Goal: Transaction & Acquisition: Purchase product/service

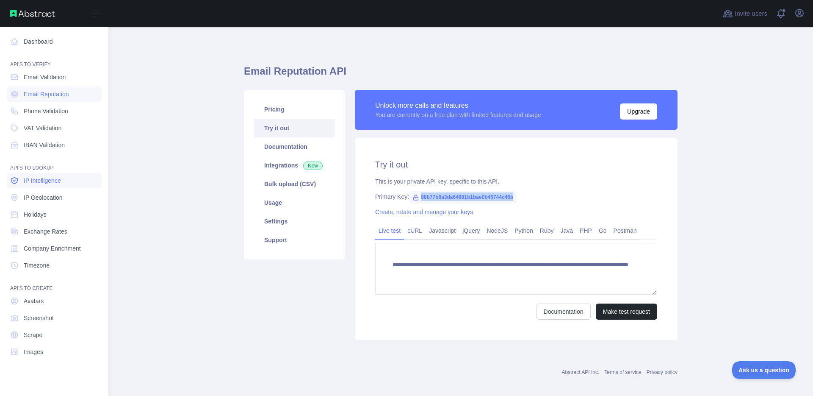
click at [55, 182] on span "IP Intelligence" at bounding box center [42, 180] width 37 height 8
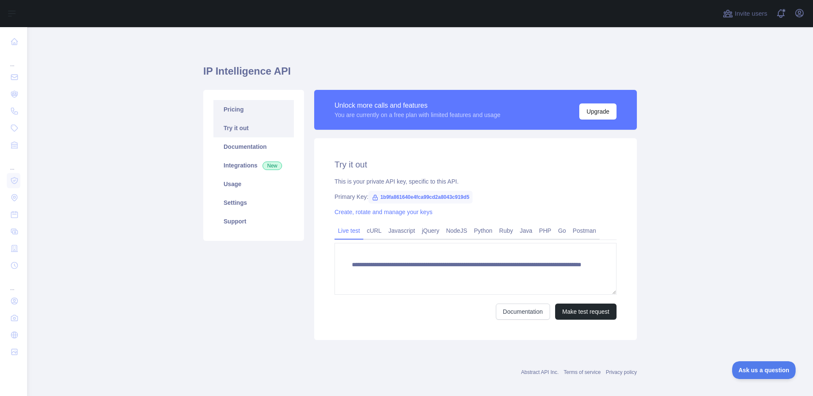
click at [257, 113] on link "Pricing" at bounding box center [253, 109] width 80 height 19
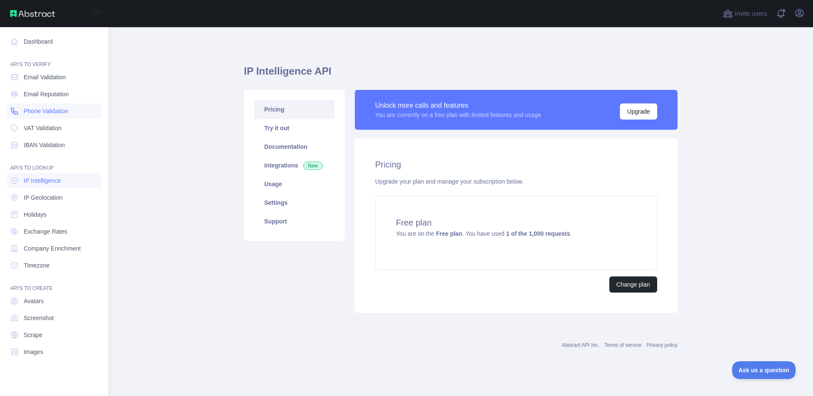
click at [45, 111] on span "Phone Validation" at bounding box center [46, 111] width 44 height 8
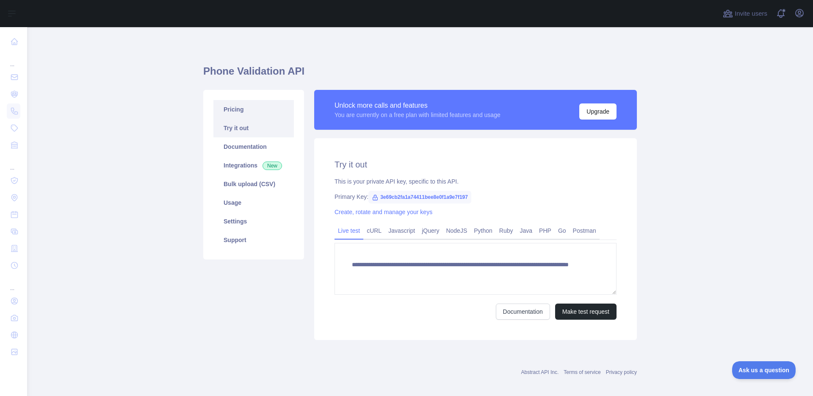
click at [260, 111] on link "Pricing" at bounding box center [253, 109] width 80 height 19
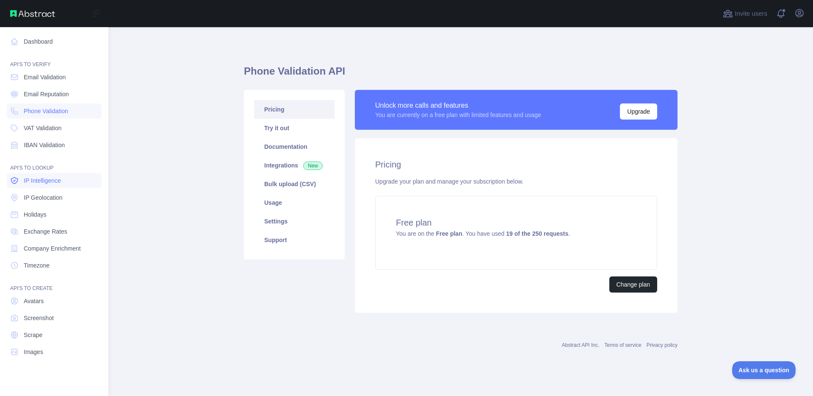
click at [51, 181] on span "IP Intelligence" at bounding box center [42, 180] width 37 height 8
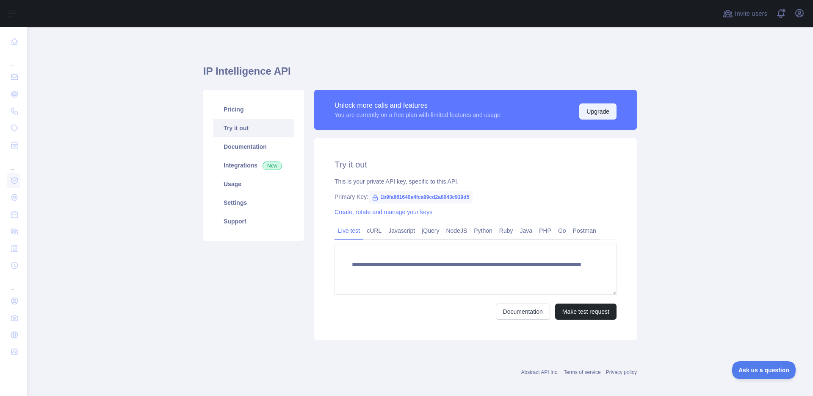
click at [585, 115] on button "Upgrade" at bounding box center [597, 111] width 37 height 16
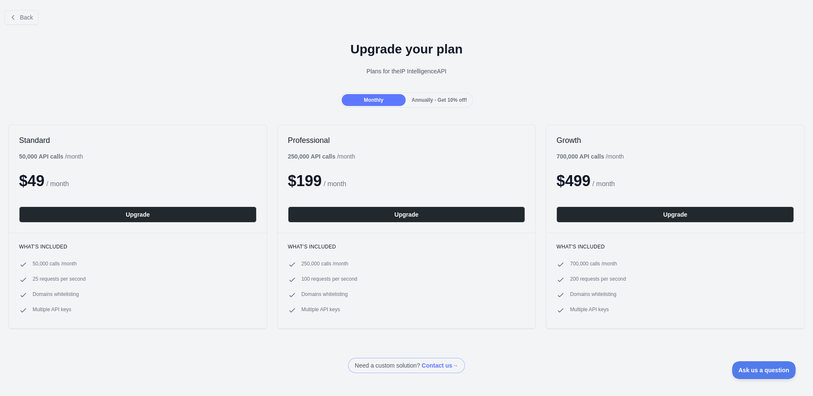
click at [225, 93] on div "Back Upgrade your plan Plans for the IP Intelligence API Monthly Annually - Get…" at bounding box center [406, 187] width 813 height 369
click at [225, 93] on div "Monthly Annually - Get 10% off!" at bounding box center [406, 99] width 813 height 15
click at [225, 94] on div "Monthly Annually - Get 10% off!" at bounding box center [406, 99] width 813 height 15
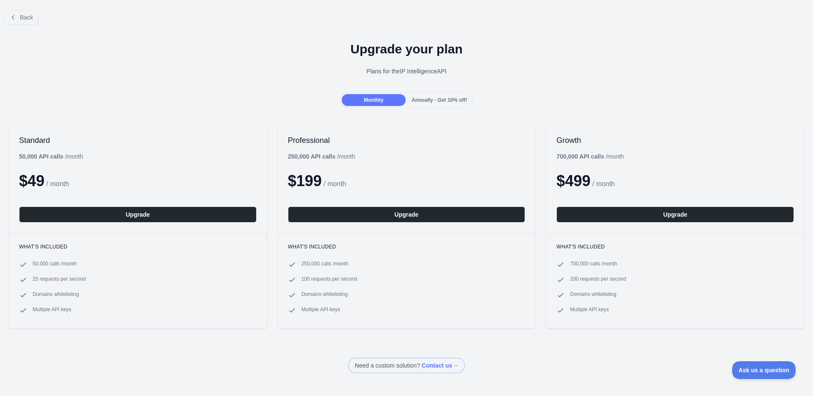
click at [227, 99] on div "Monthly Annually - Get 10% off!" at bounding box center [406, 99] width 813 height 15
click at [224, 100] on div "Monthly Annually - Get 10% off!" at bounding box center [406, 99] width 813 height 15
click at [540, 52] on h1 "Upgrade your plan" at bounding box center [407, 49] width 800 height 15
click at [308, 58] on div "Upgrade your plan Plans for the IP Intelligence API" at bounding box center [406, 61] width 813 height 61
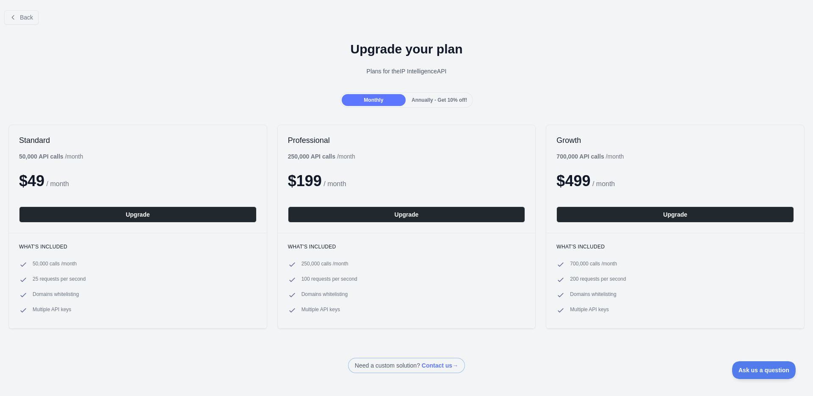
click at [357, 38] on div "Upgrade your plan Plans for the IP Intelligence API" at bounding box center [406, 61] width 813 height 61
click at [358, 38] on div "Upgrade your plan Plans for the IP Intelligence API" at bounding box center [406, 61] width 813 height 61
click at [361, 46] on h1 "Upgrade your plan" at bounding box center [407, 49] width 800 height 15
click at [360, 46] on h1 "Upgrade your plan" at bounding box center [407, 49] width 800 height 15
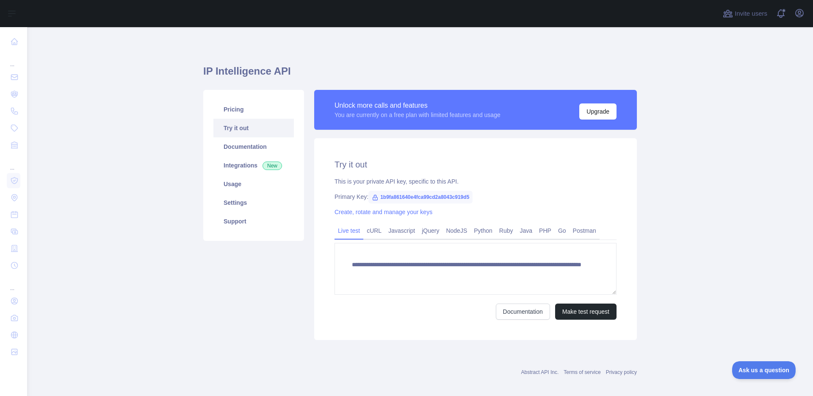
click at [123, 181] on main "**********" at bounding box center [420, 211] width 786 height 368
click at [239, 111] on link "Pricing" at bounding box center [253, 109] width 80 height 19
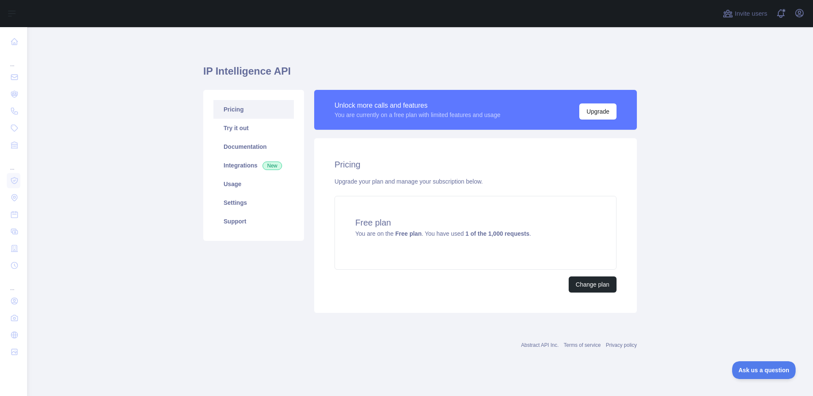
click at [189, 113] on main "IP Intelligence API Pricing Try it out Documentation Integrations New Usage Set…" at bounding box center [420, 211] width 786 height 368
click at [191, 116] on main "IP Intelligence API Pricing Try it out Documentation Integrations New Usage Set…" at bounding box center [420, 211] width 786 height 368
click at [189, 116] on main "IP Intelligence API Pricing Try it out Documentation Integrations New Usage Set…" at bounding box center [420, 211] width 786 height 368
click at [189, 122] on main "IP Intelligence API Pricing Try it out Documentation Integrations New Usage Set…" at bounding box center [420, 211] width 786 height 368
click at [433, 58] on div "IP Intelligence API Pricing Try it out Documentation Integrations New Usage Set…" at bounding box center [420, 185] width 434 height 277
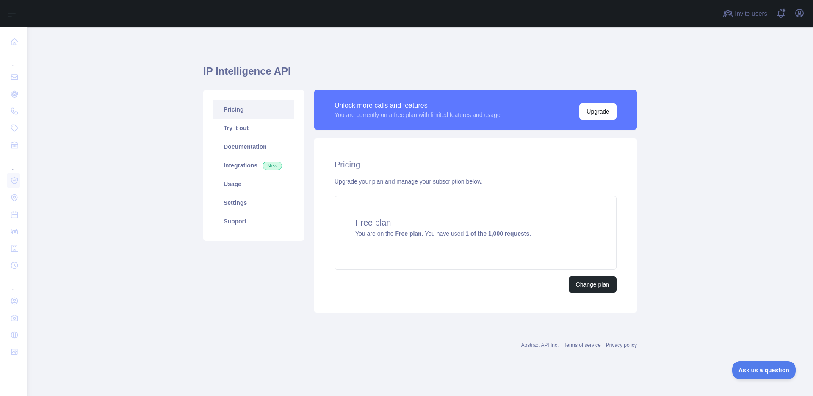
click at [432, 58] on div "IP Intelligence API Pricing Try it out Documentation Integrations New Usage Set…" at bounding box center [420, 185] width 434 height 277
click at [192, 64] on main "IP Intelligence API Pricing Try it out Documentation Integrations New Usage Set…" at bounding box center [420, 211] width 786 height 368
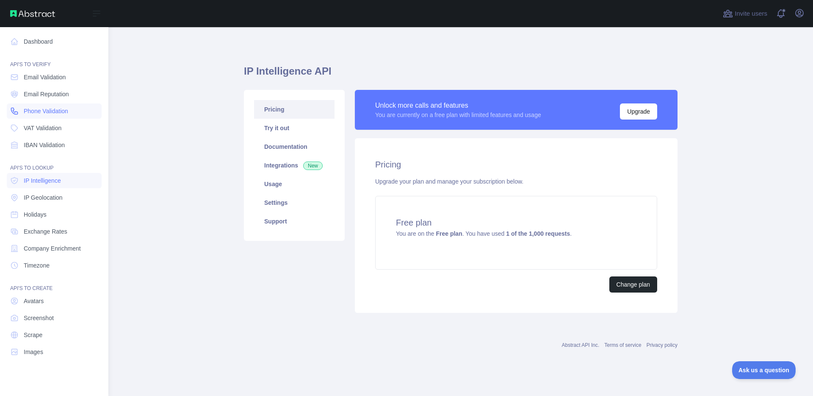
click at [50, 115] on span "Phone Validation" at bounding box center [46, 111] width 44 height 8
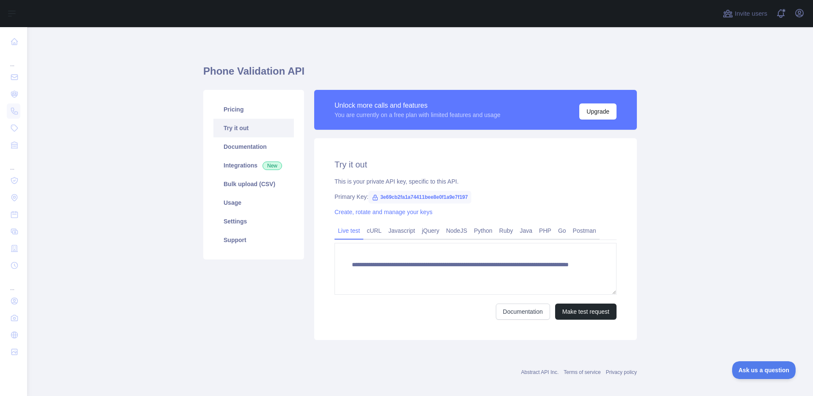
click at [158, 136] on main "**********" at bounding box center [420, 211] width 786 height 368
click at [235, 111] on link "Pricing" at bounding box center [253, 109] width 80 height 19
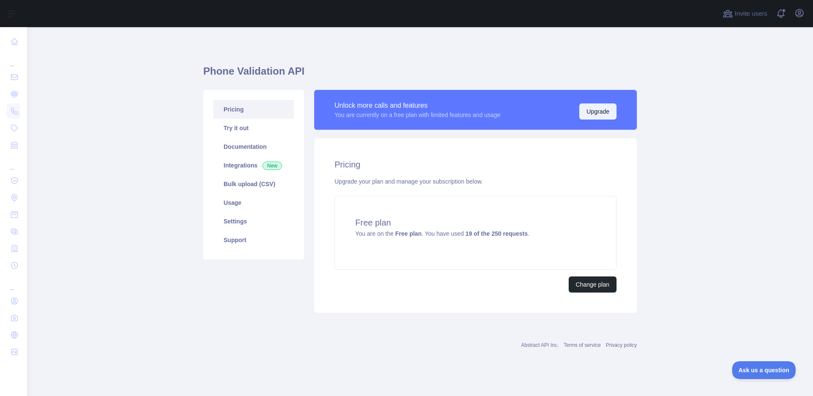
click at [598, 109] on button "Upgrade" at bounding box center [597, 111] width 37 height 16
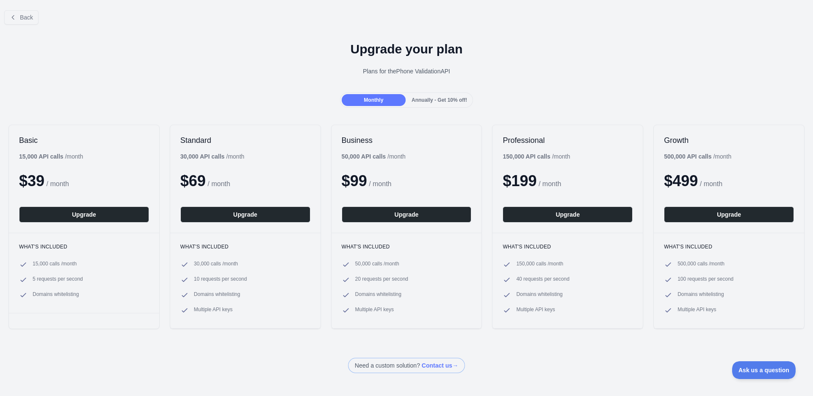
click at [141, 148] on div "Basic 15,000 API calls / month $ 39 / month Upgrade" at bounding box center [84, 179] width 150 height 108
click at [150, 84] on div "Upgrade your plan Plans for the Phone Validation API" at bounding box center [406, 61] width 813 height 61
click at [149, 106] on div "Monthly Annually - Get 10% off!" at bounding box center [406, 99] width 813 height 15
click at [379, 51] on h1 "Upgrade your plan" at bounding box center [407, 49] width 800 height 15
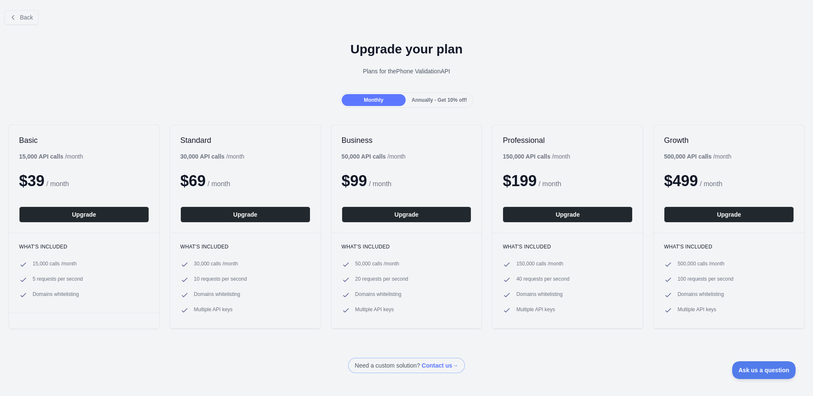
click at [380, 53] on h1 "Upgrade your plan" at bounding box center [407, 49] width 800 height 15
click at [381, 53] on h1 "Upgrade your plan" at bounding box center [407, 49] width 800 height 15
click at [380, 53] on h1 "Upgrade your plan" at bounding box center [407, 49] width 800 height 15
click at [404, 49] on h1 "Upgrade your plan" at bounding box center [407, 49] width 800 height 15
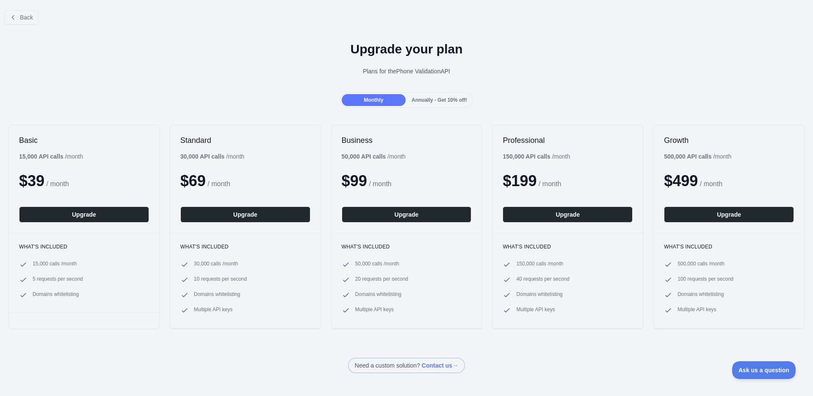
click at [385, 19] on div "Back" at bounding box center [406, 17] width 813 height 28
click at [384, 20] on div "Back" at bounding box center [406, 17] width 813 height 28
click at [11, 16] on icon at bounding box center [13, 17] width 7 height 7
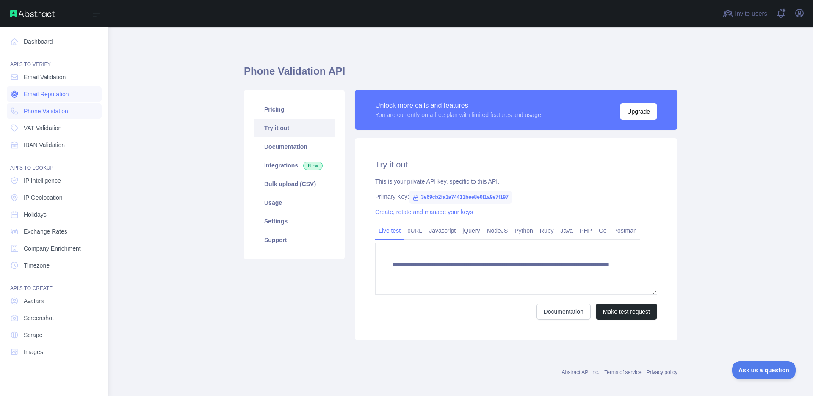
click at [35, 91] on span "Email Reputation" at bounding box center [46, 94] width 45 height 8
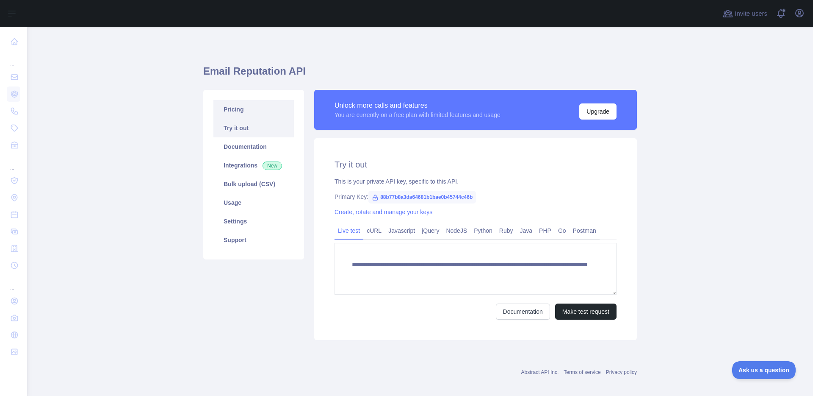
click at [236, 107] on link "Pricing" at bounding box center [253, 109] width 80 height 19
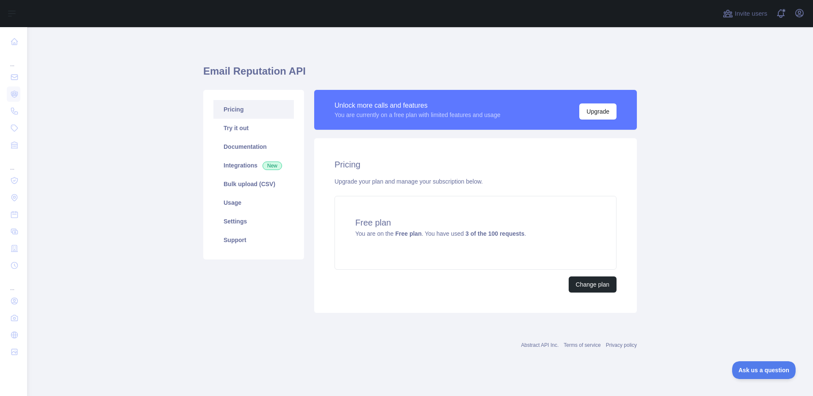
click at [147, 137] on main "Email Reputation API Pricing Try it out Documentation Integrations New Bulk upl…" at bounding box center [420, 211] width 786 height 368
click at [585, 113] on button "Upgrade" at bounding box center [597, 111] width 37 height 16
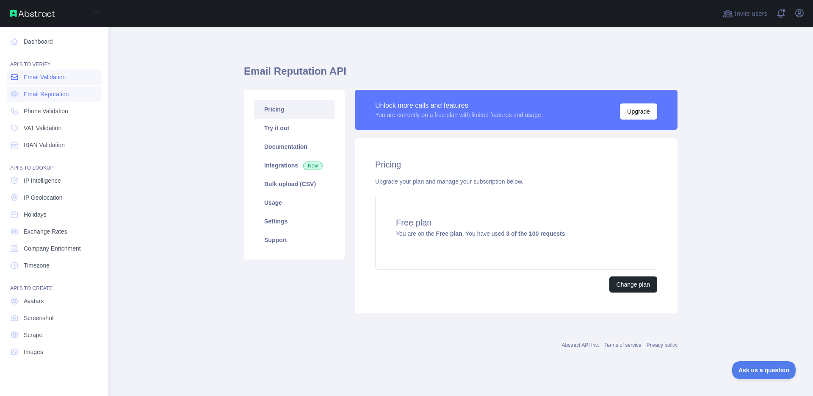
click at [40, 69] on link "Email Validation" at bounding box center [54, 76] width 95 height 15
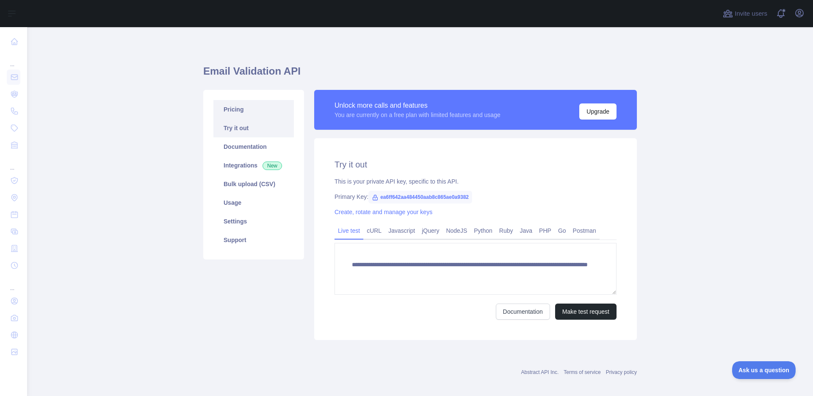
click at [267, 105] on link "Pricing" at bounding box center [253, 109] width 80 height 19
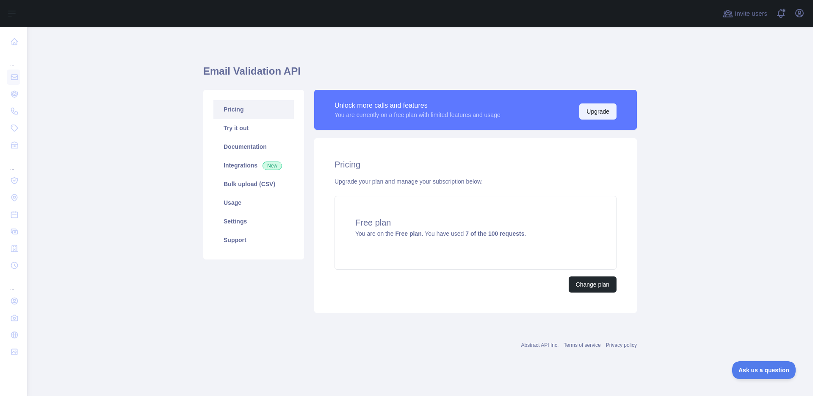
click at [587, 115] on button "Upgrade" at bounding box center [597, 111] width 37 height 16
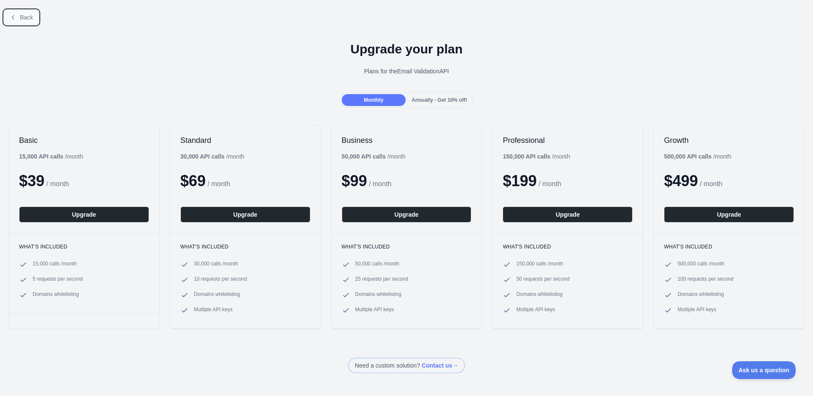
click at [19, 19] on button "Back" at bounding box center [21, 17] width 34 height 14
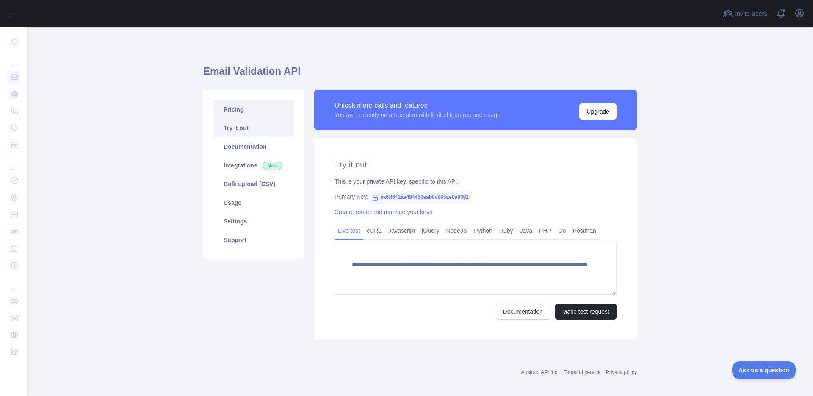
click at [244, 105] on link "Pricing" at bounding box center [253, 109] width 80 height 19
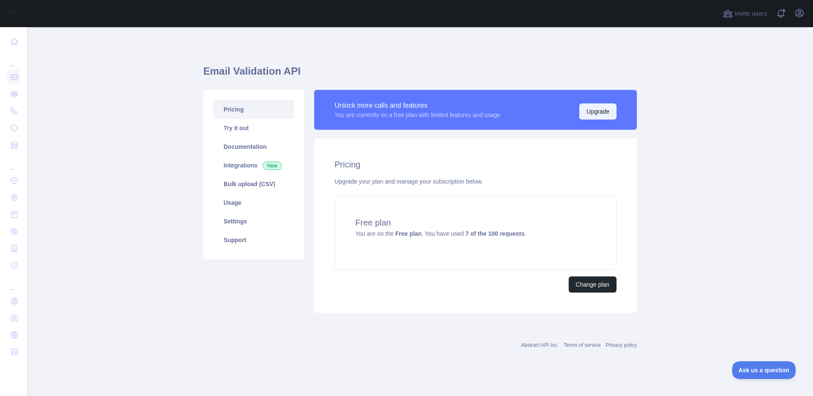
click at [614, 110] on button "Upgrade" at bounding box center [597, 111] width 37 height 16
